Goal: Task Accomplishment & Management: Use online tool/utility

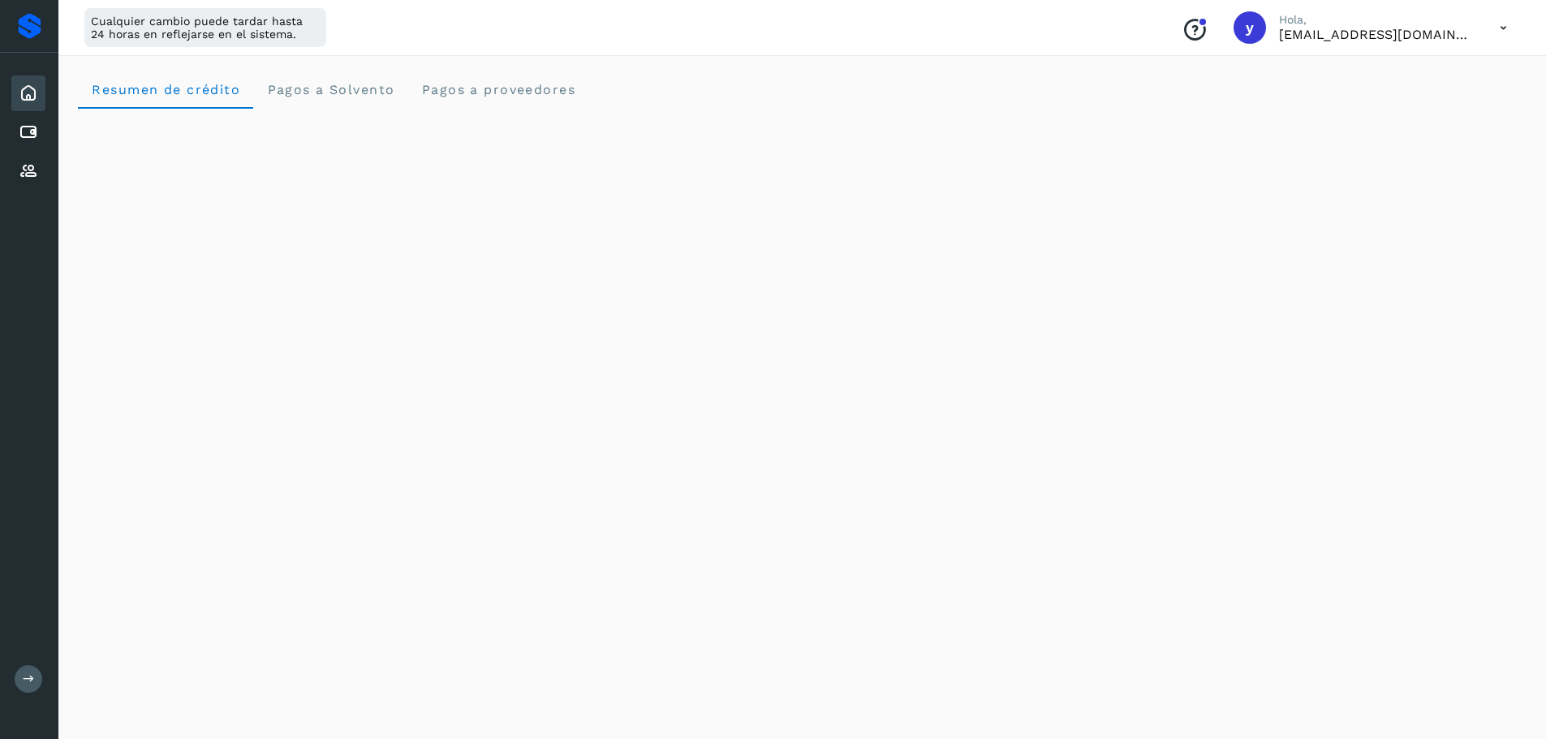
scroll to position [243, 0]
click at [32, 90] on icon at bounding box center [28, 93] width 19 height 19
click at [23, 33] on div at bounding box center [30, 26] width 24 height 26
click at [29, 29] on div at bounding box center [30, 26] width 24 height 26
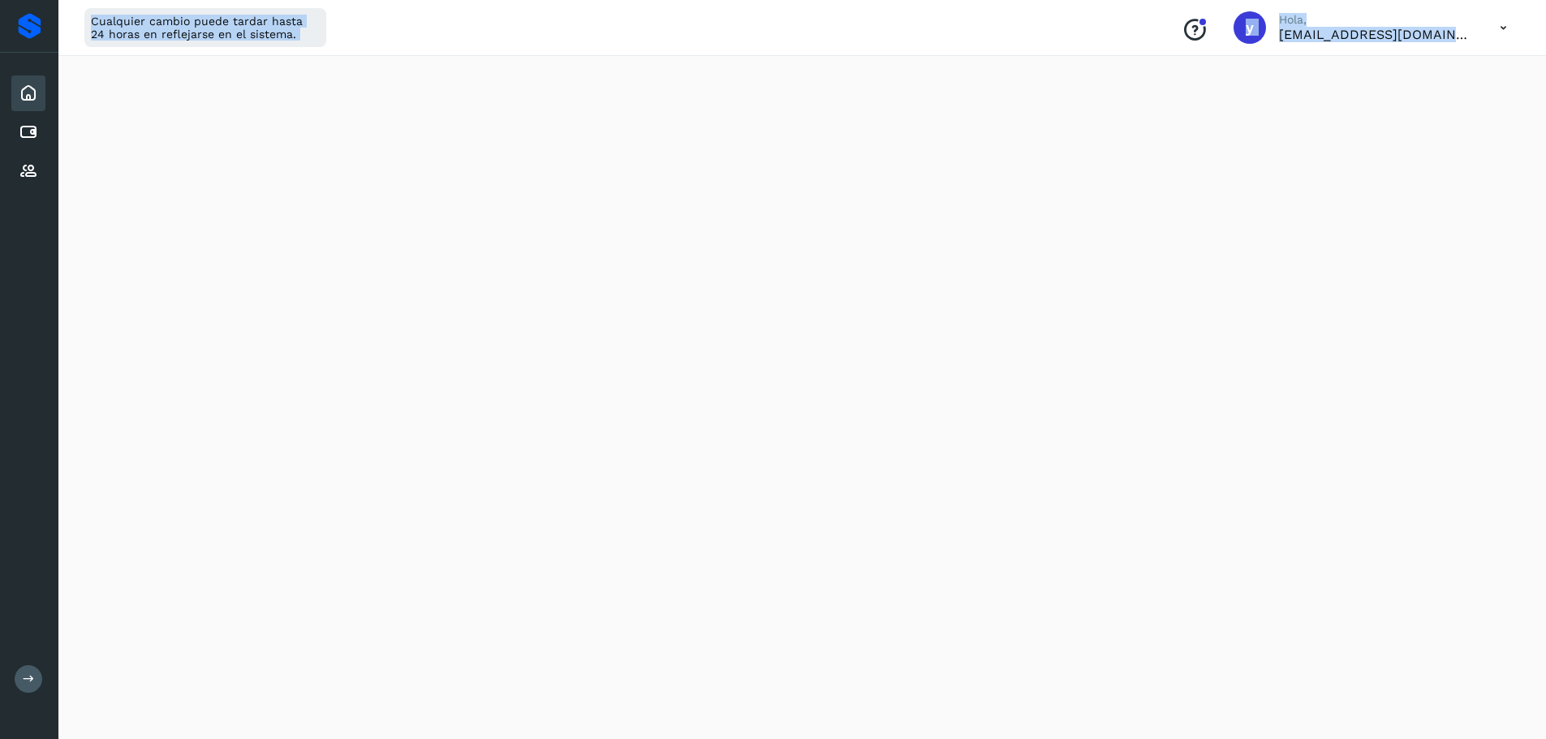
drag, startPoint x: 52, startPoint y: 57, endPoint x: 579, endPoint y: 0, distance: 529.6
click at [192, 49] on div "Inicio Cuentas por pagar Proveedores Salir Cualquier cambio puede tardar hasta …" at bounding box center [773, 541] width 1546 height 1569
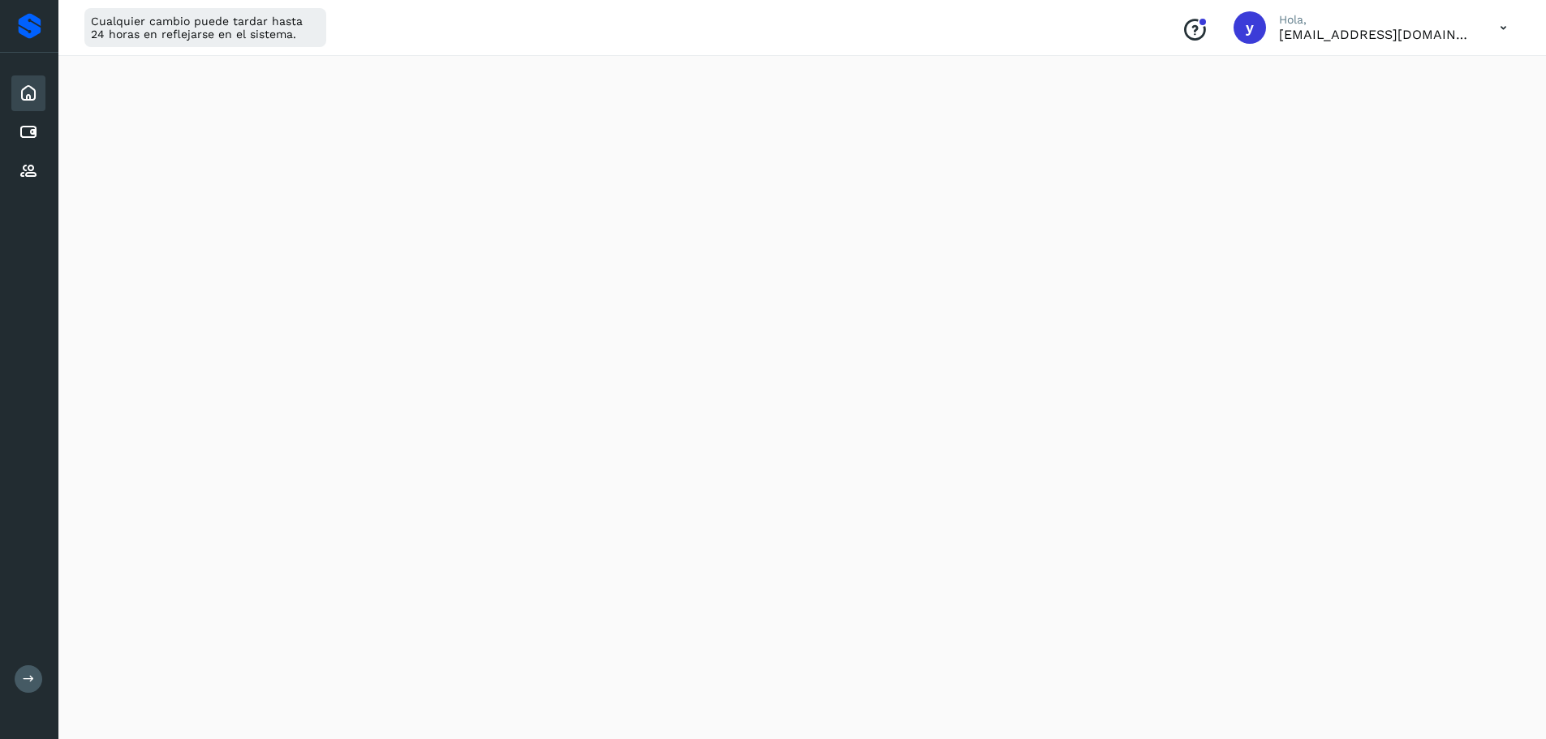
click at [1369, 19] on p "Hola," at bounding box center [1376, 20] width 195 height 14
drag, startPoint x: 1455, startPoint y: 45, endPoint x: 1507, endPoint y: 28, distance: 54.7
click at [1464, 42] on div "Conoce nuestros beneficios y [PERSON_NAME], [EMAIL_ADDRESS][DOMAIN_NAME]" at bounding box center [1343, 27] width 351 height 37
click at [1507, 28] on icon at bounding box center [1502, 27] width 33 height 33
click at [1505, 28] on div at bounding box center [773, 369] width 1546 height 739
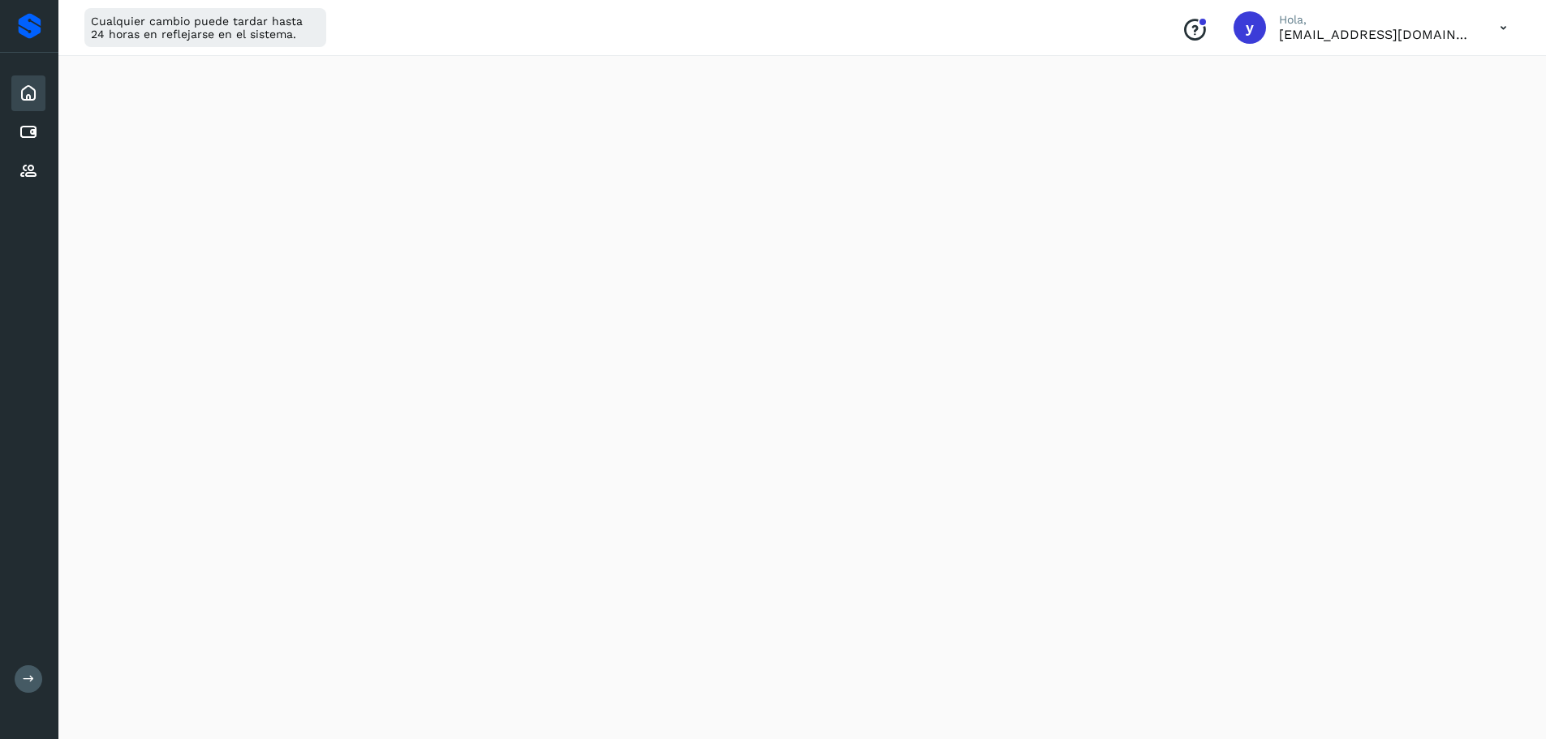
click at [1505, 28] on icon at bounding box center [1502, 27] width 33 height 33
click at [1413, 105] on div "Cerrar sesión" at bounding box center [1422, 104] width 193 height 31
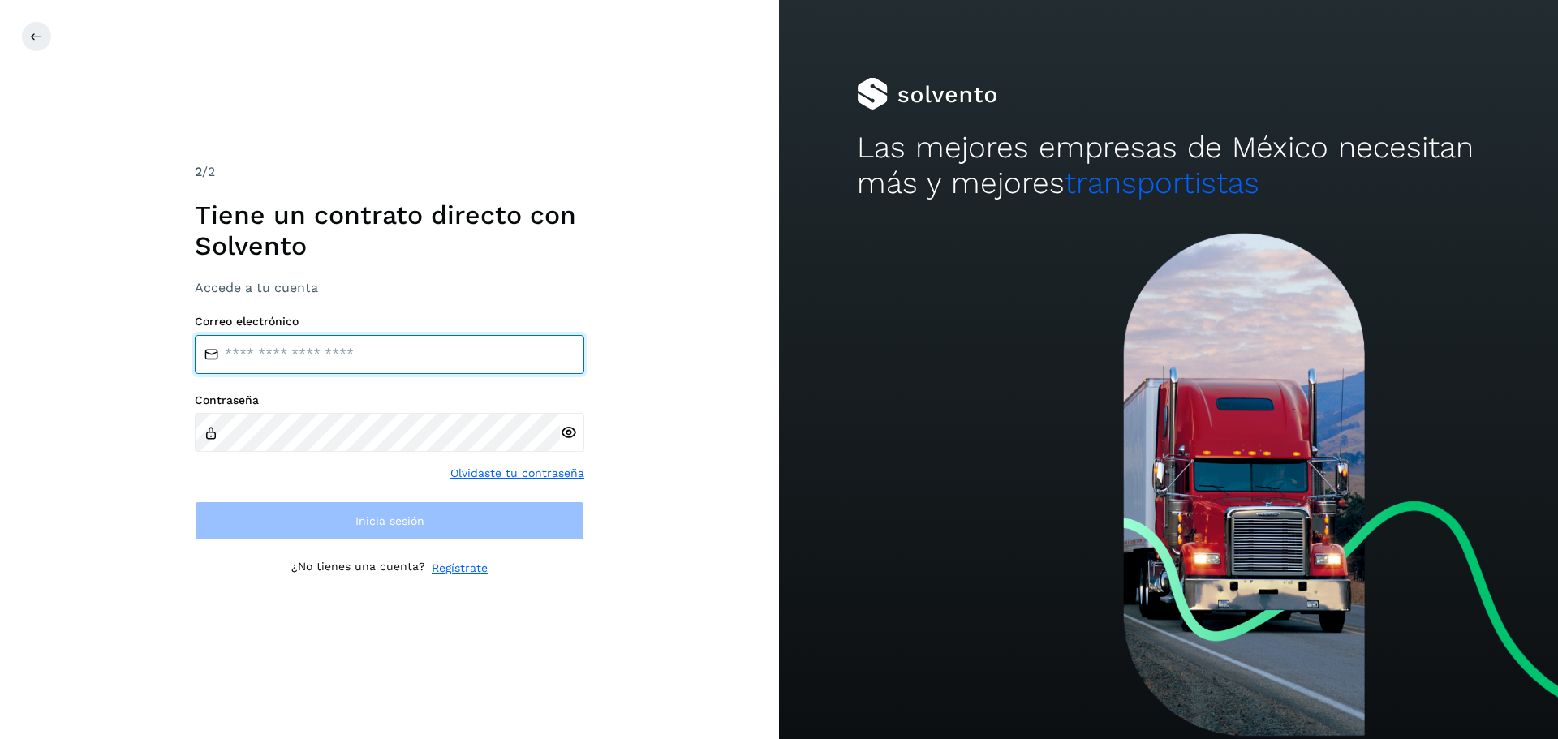
click at [437, 343] on input "email" at bounding box center [389, 354] width 389 height 39
type input "**********"
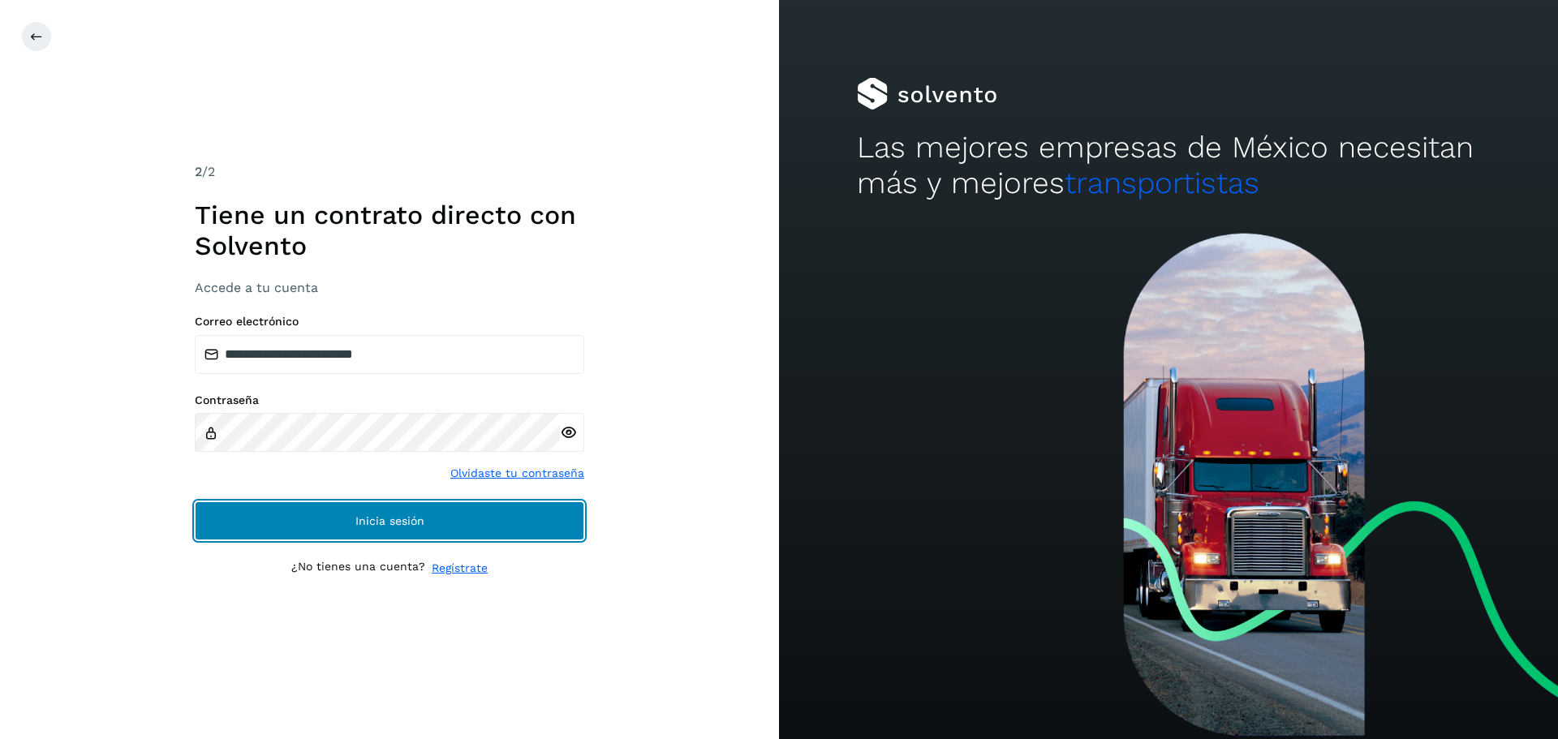
click at [296, 510] on button "Inicia sesión" at bounding box center [389, 520] width 389 height 39
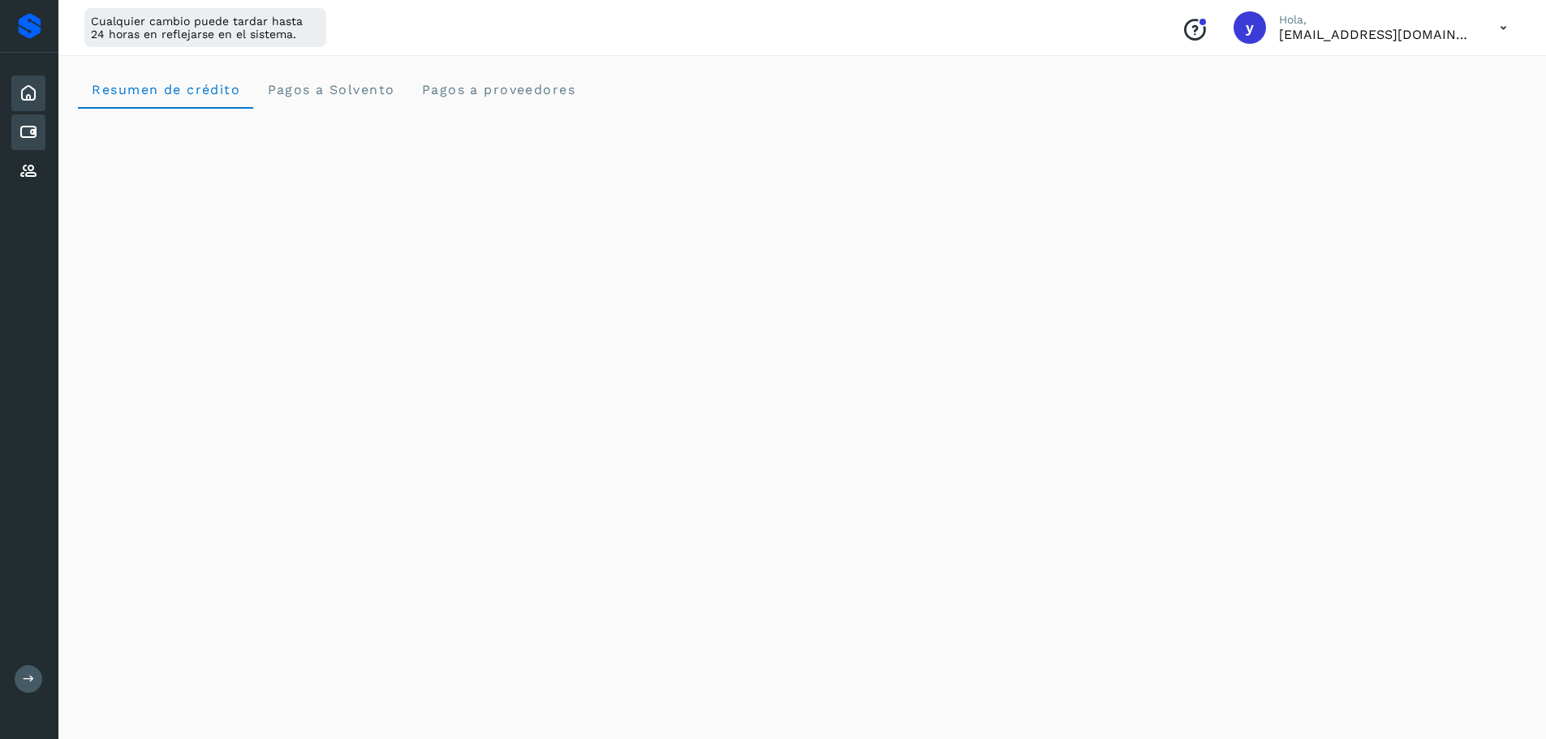
click at [31, 129] on icon at bounding box center [28, 132] width 19 height 19
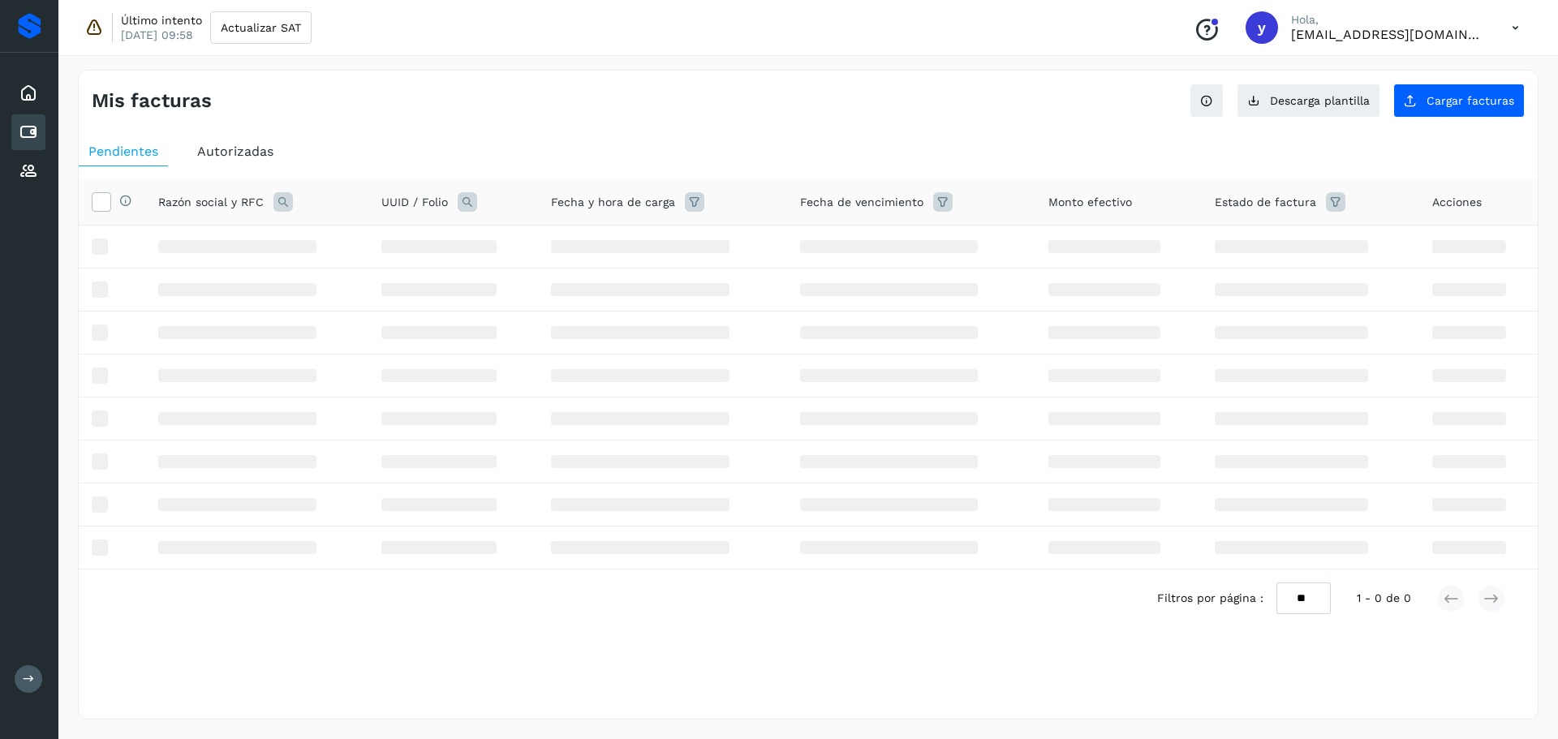
click at [34, 686] on button at bounding box center [29, 679] width 28 height 28
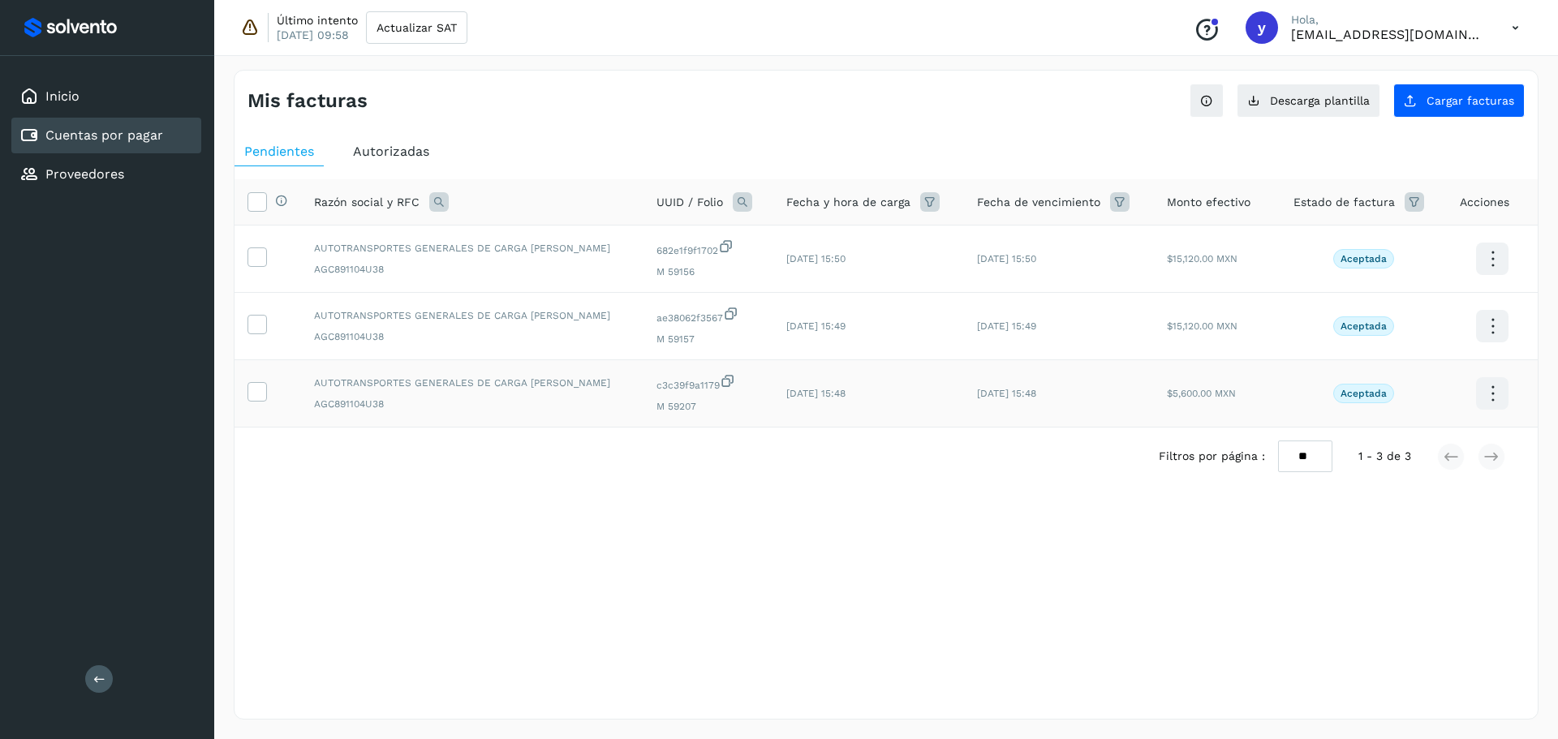
click at [252, 376] on td at bounding box center [267, 393] width 67 height 67
click at [254, 385] on icon at bounding box center [256, 390] width 17 height 17
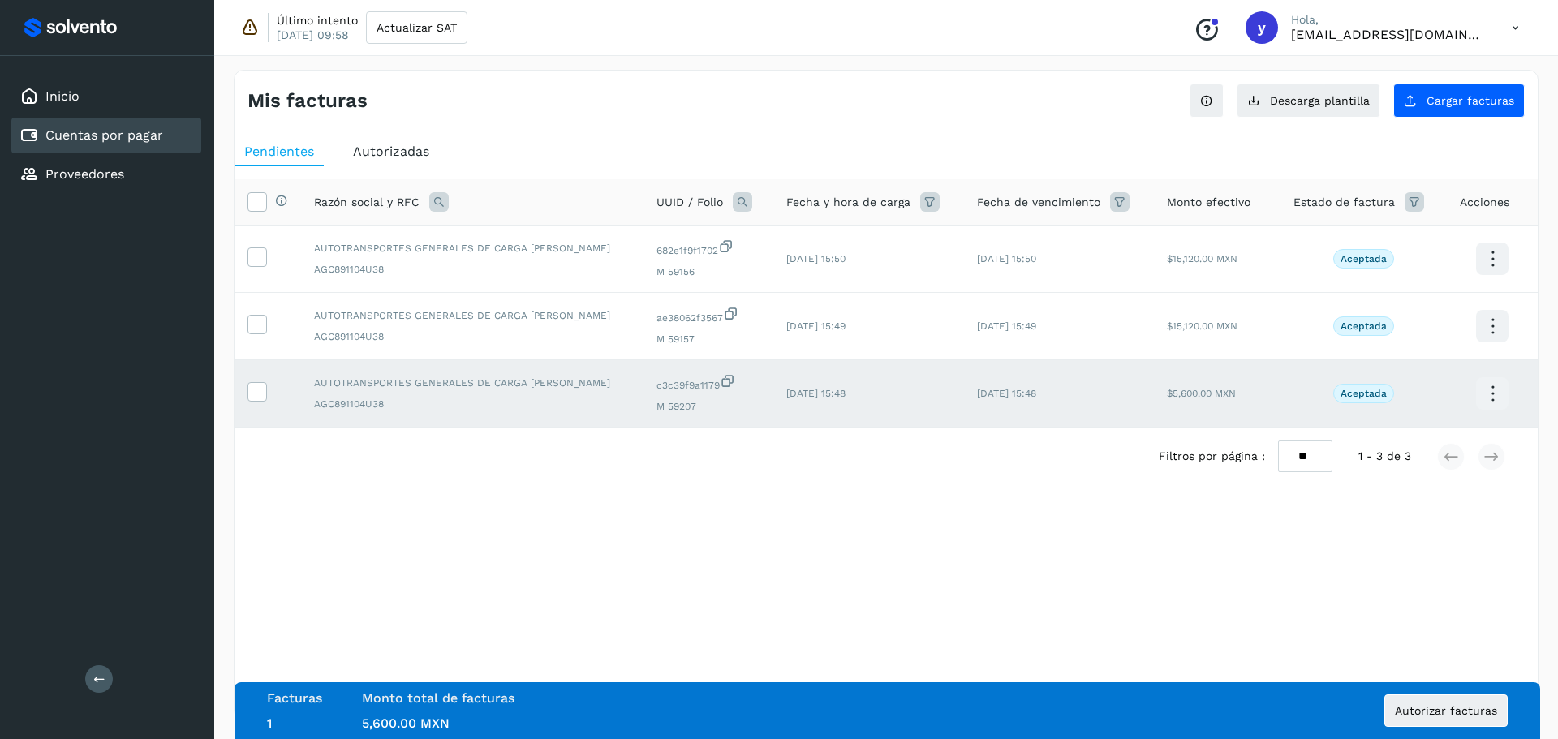
click at [252, 379] on td at bounding box center [267, 393] width 67 height 67
click at [263, 329] on icon at bounding box center [256, 323] width 17 height 17
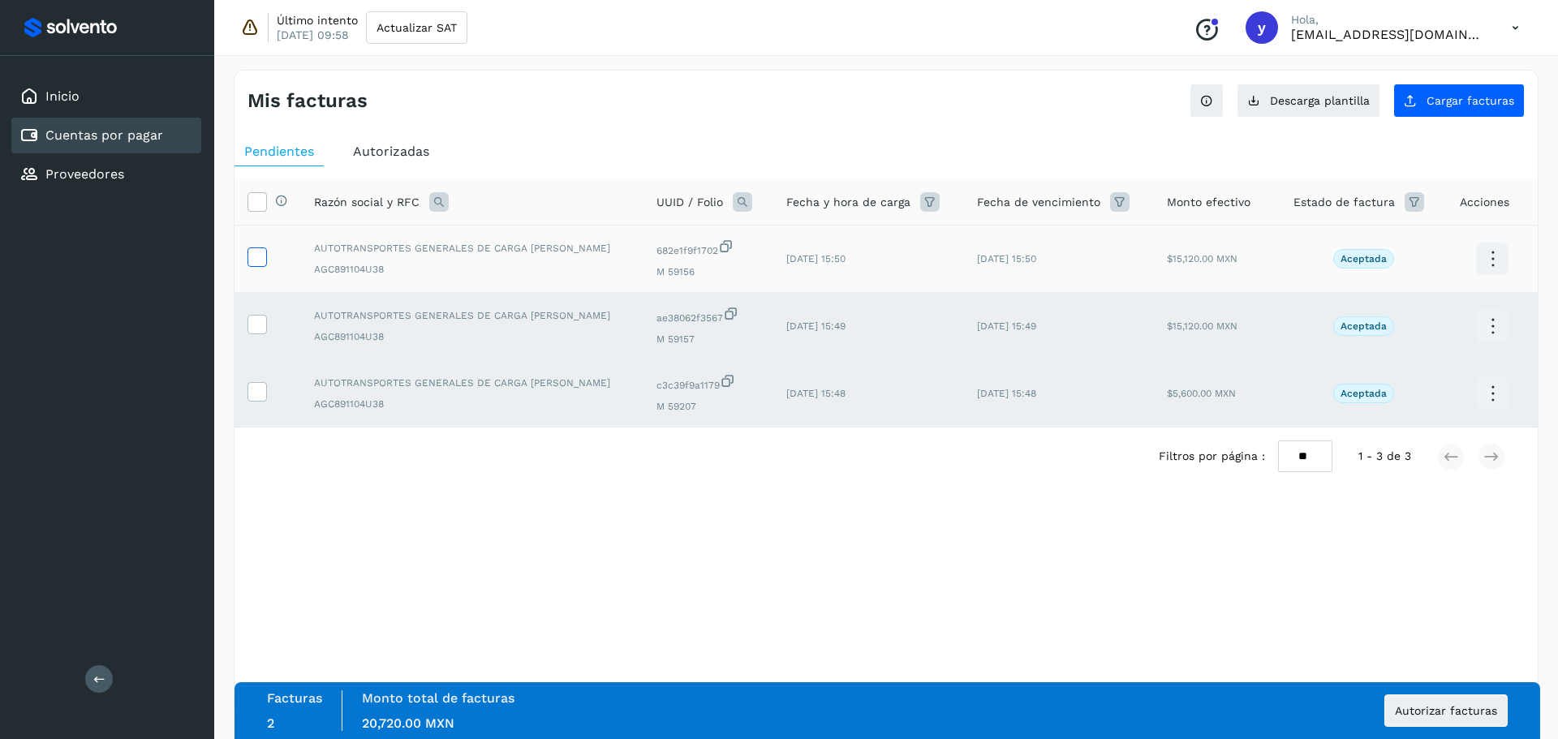
click at [249, 256] on icon at bounding box center [256, 255] width 17 height 17
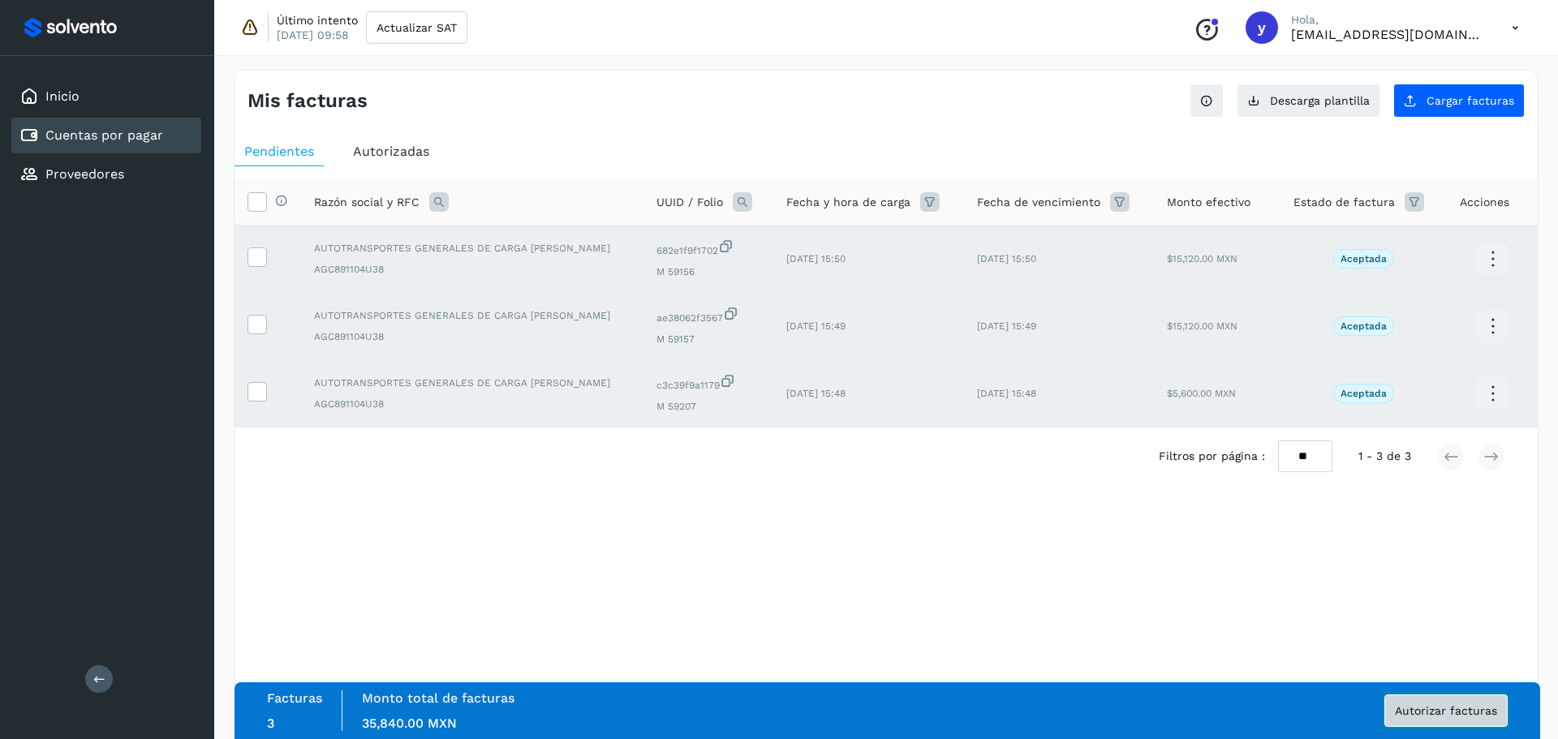
click at [1421, 713] on span "Autorizar facturas" at bounding box center [1446, 710] width 102 height 11
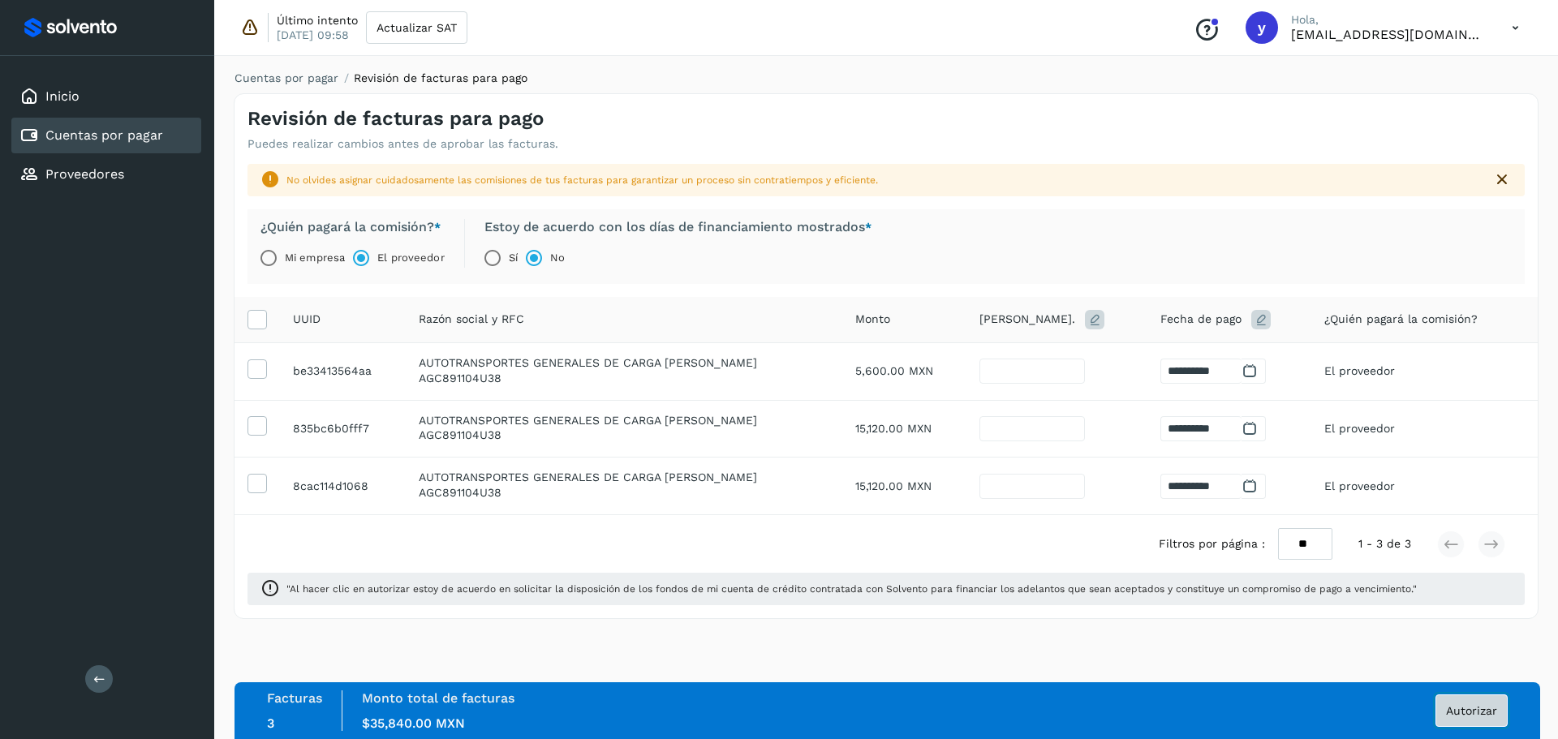
click at [1480, 703] on button "Autorizar" at bounding box center [1471, 711] width 72 height 32
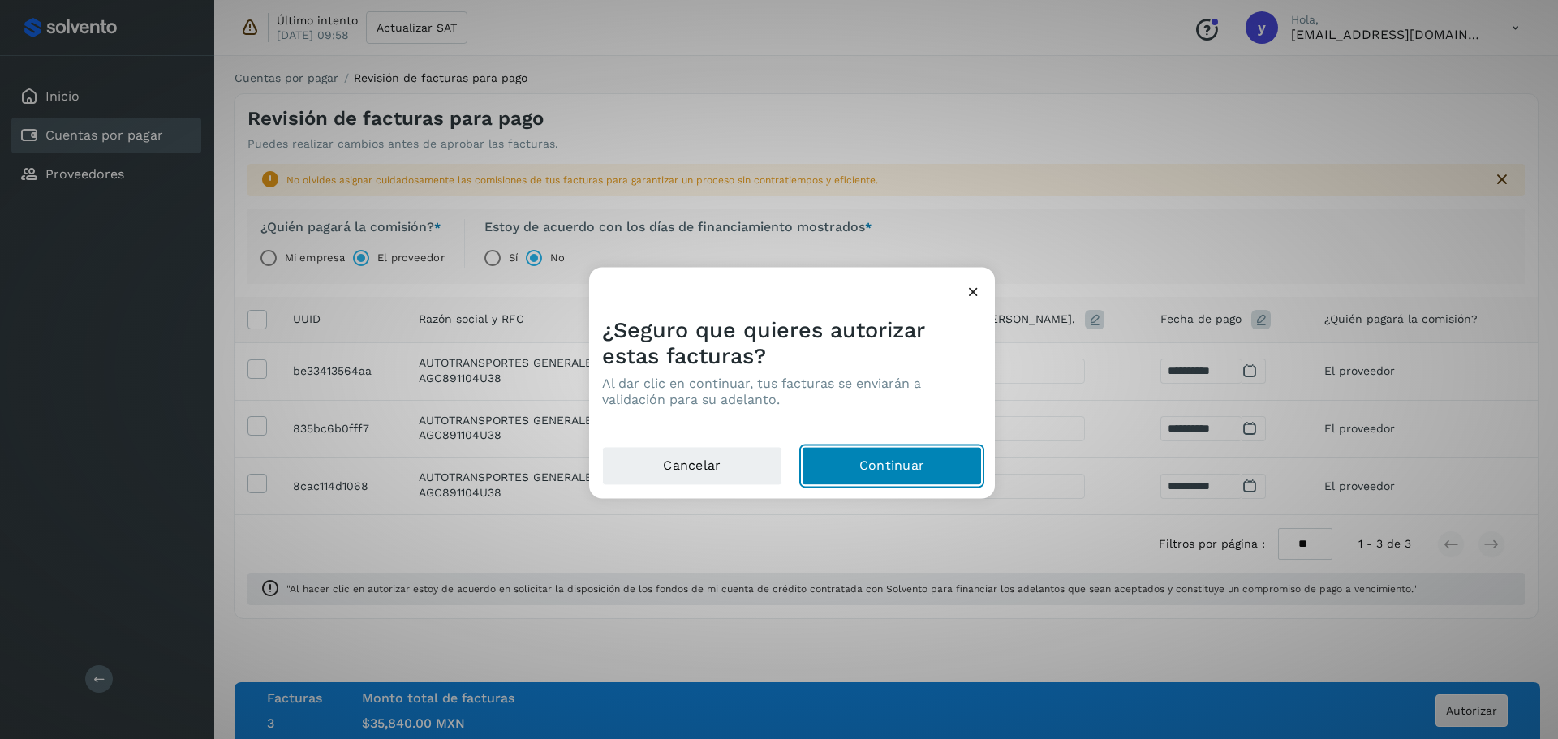
click at [870, 460] on button "Continuar" at bounding box center [892, 465] width 180 height 39
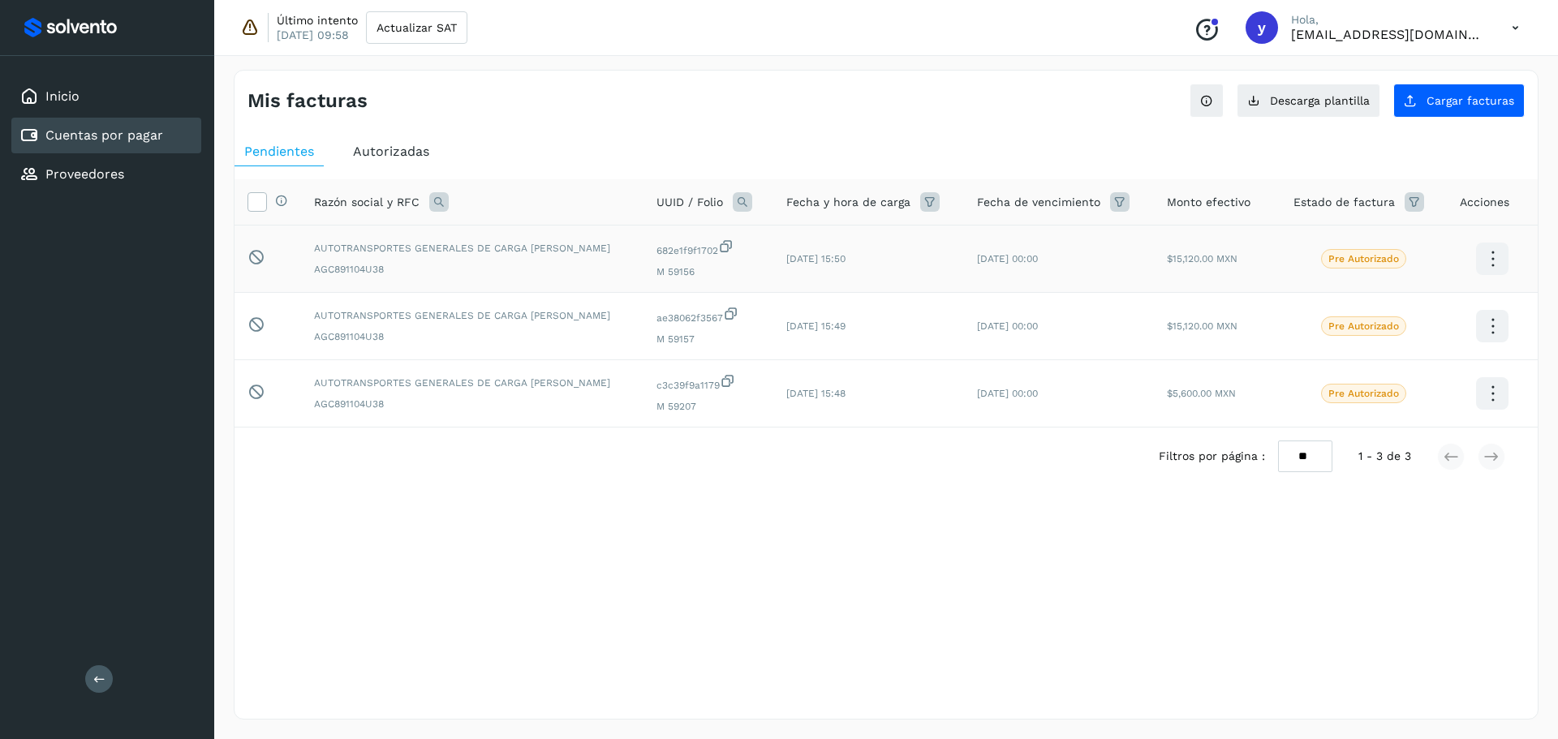
click at [1482, 258] on icon at bounding box center [1492, 259] width 38 height 38
drag, startPoint x: 1057, startPoint y: 289, endPoint x: 924, endPoint y: 313, distance: 135.3
click at [1055, 290] on div at bounding box center [779, 369] width 1558 height 739
click at [138, 107] on div "Inicio" at bounding box center [106, 97] width 190 height 36
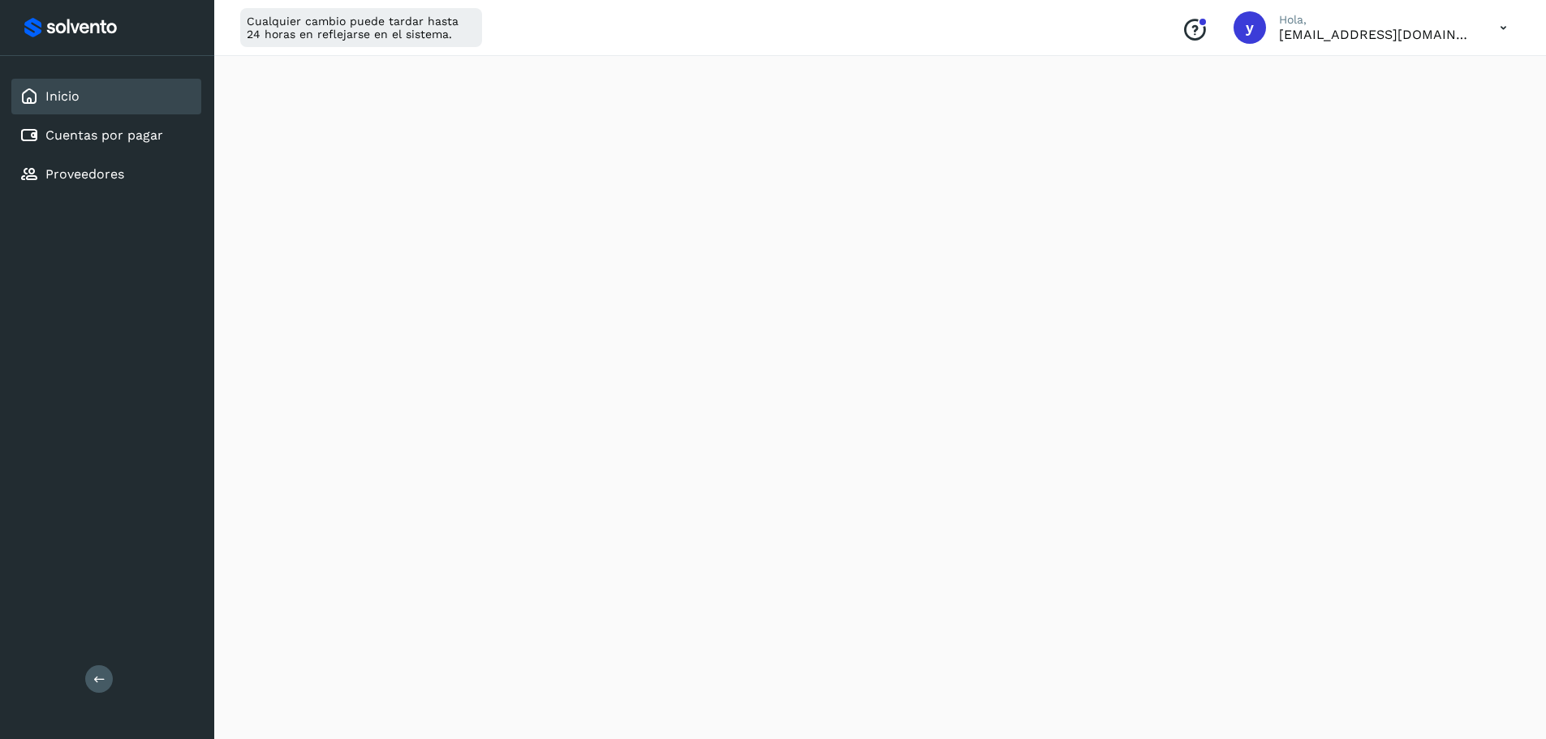
scroll to position [325, 0]
click at [1496, 35] on icon at bounding box center [1502, 27] width 33 height 33
click at [1405, 111] on div "Cerrar sesión" at bounding box center [1422, 104] width 193 height 31
